Goal: Information Seeking & Learning: Learn about a topic

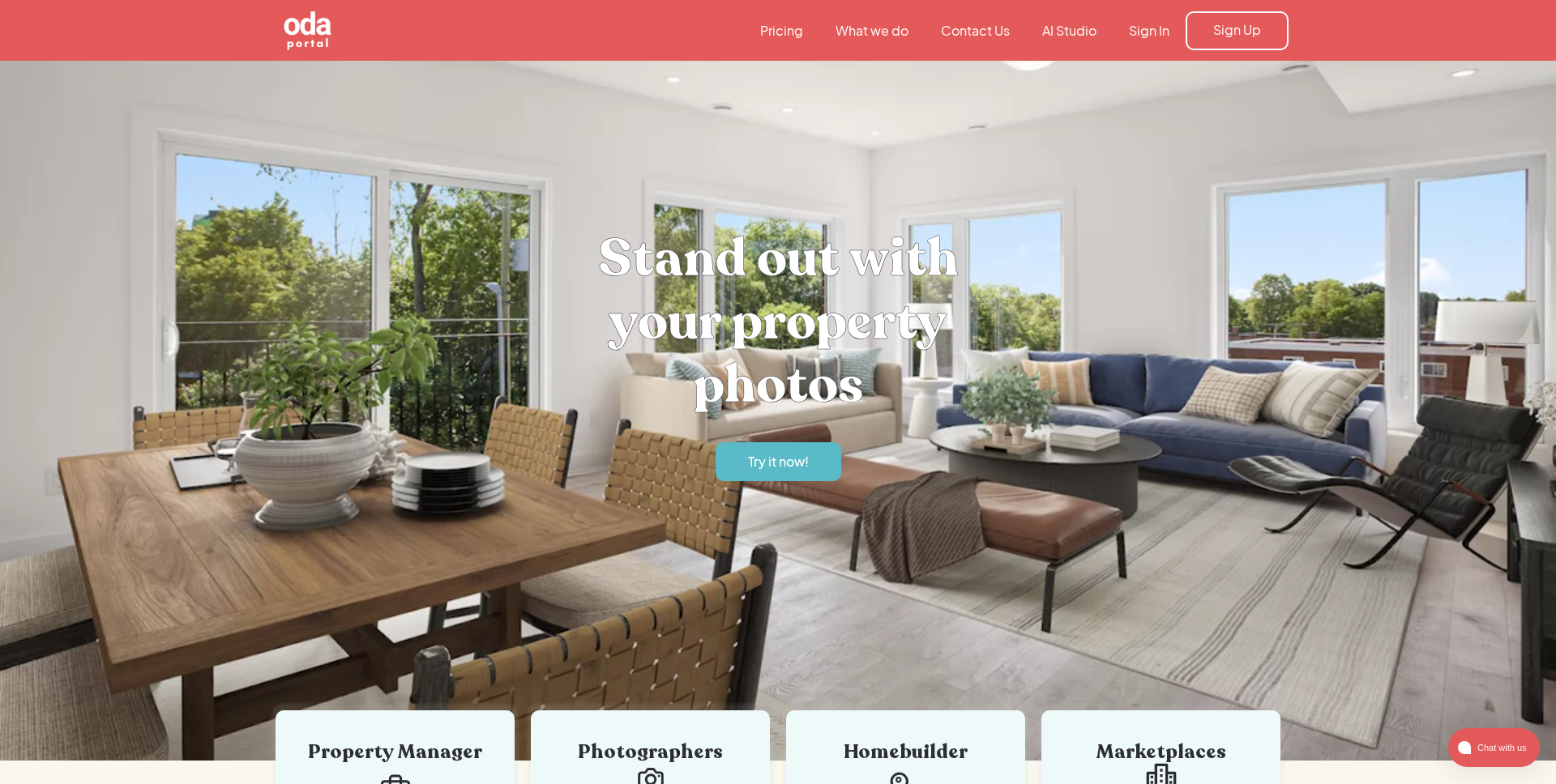
click at [299, 30] on img "home" at bounding box center [308, 31] width 134 height 134
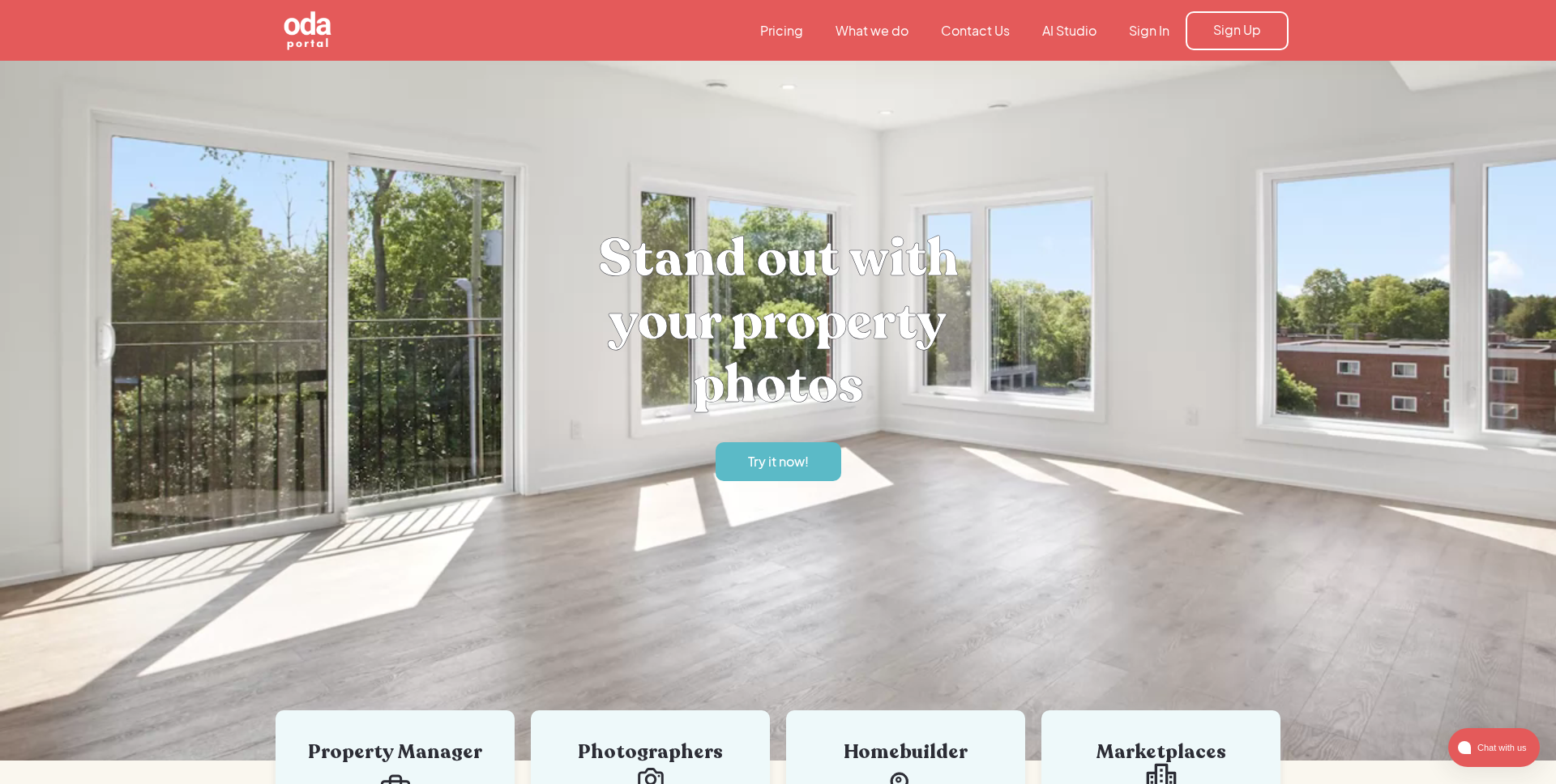
scroll to position [2, 0]
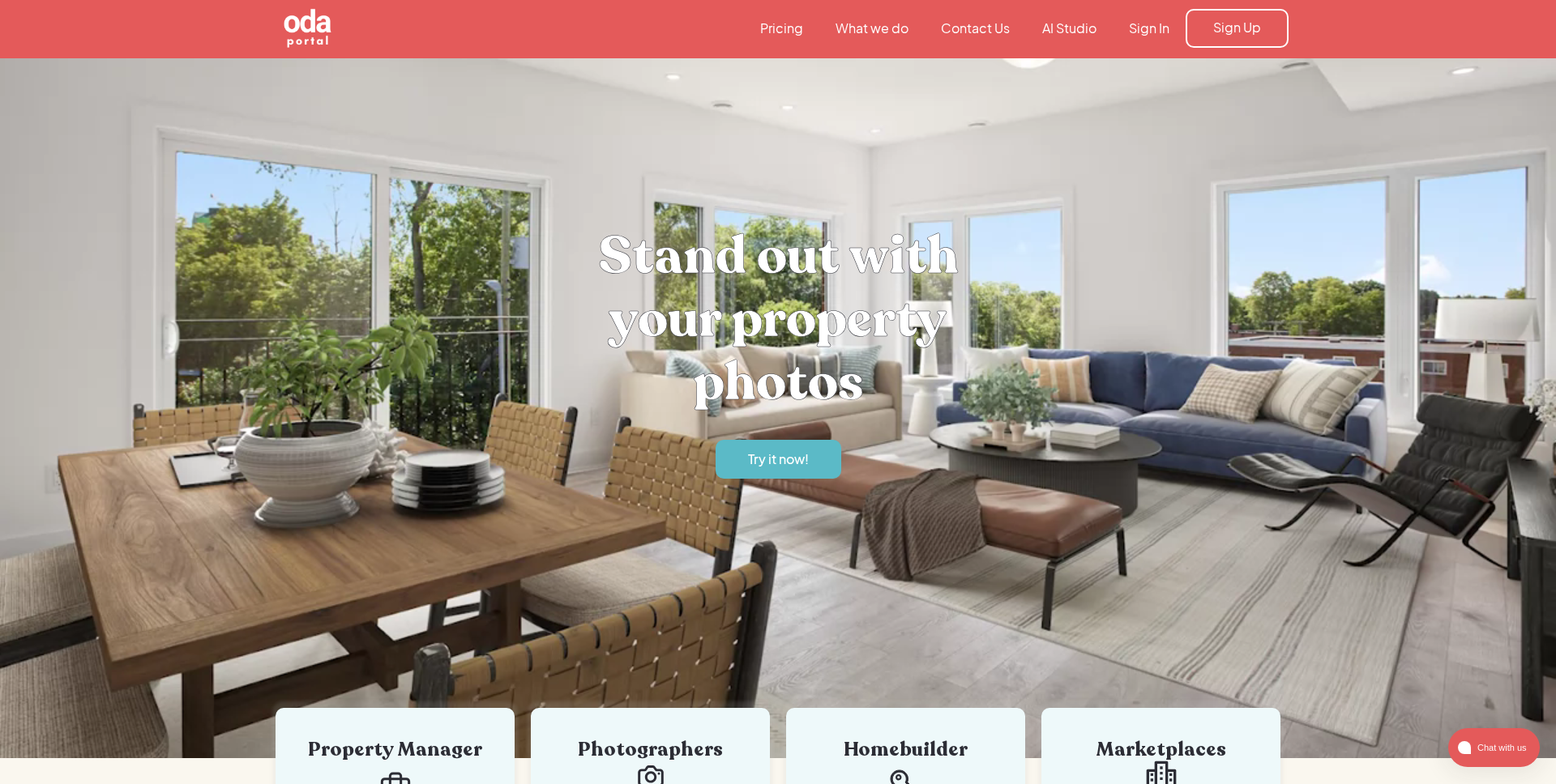
click at [787, 27] on link "Pricing" at bounding box center [781, 29] width 75 height 18
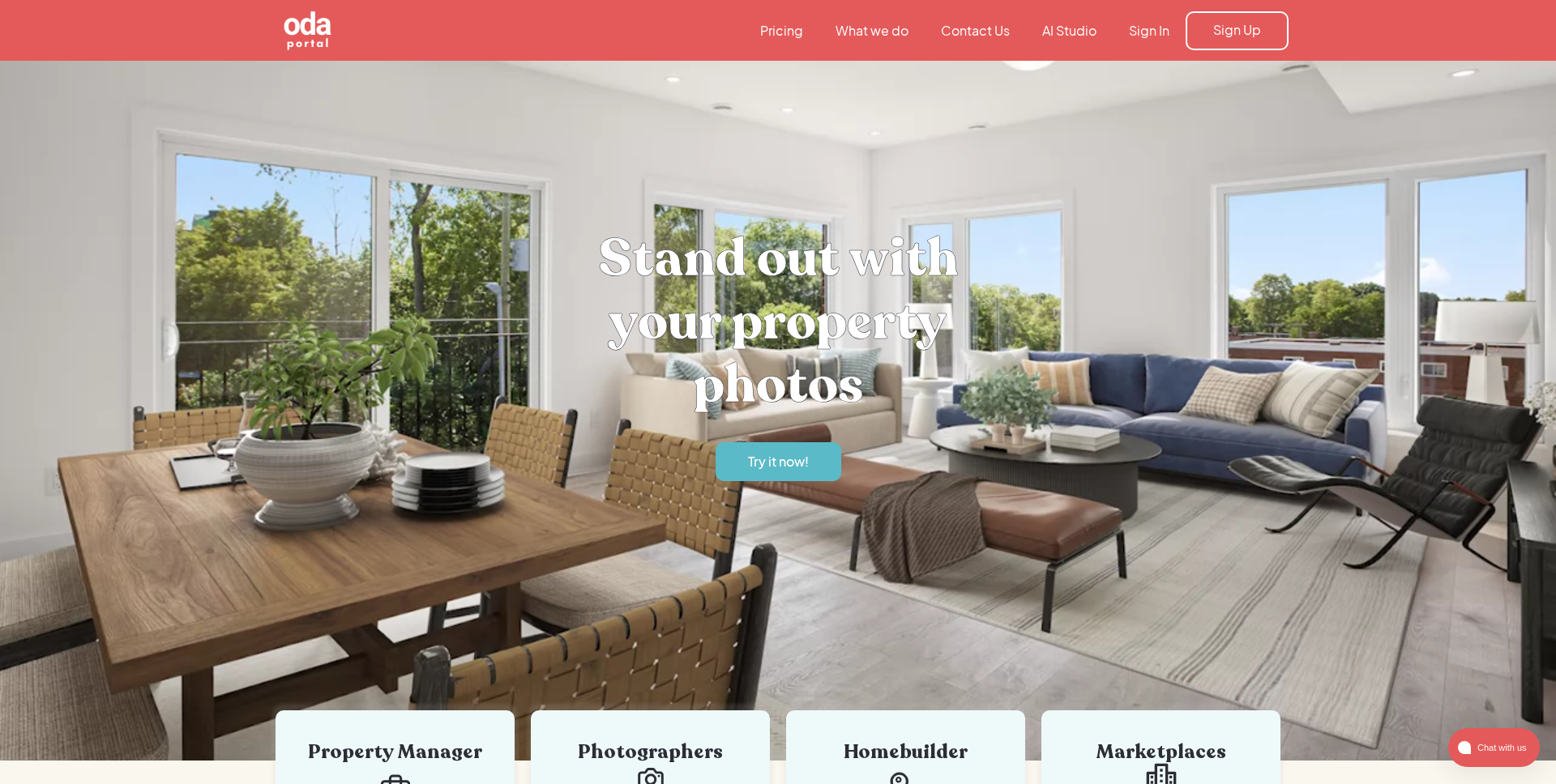
click at [787, 28] on link "Pricing" at bounding box center [781, 31] width 75 height 18
